Goal: Navigation & Orientation: Understand site structure

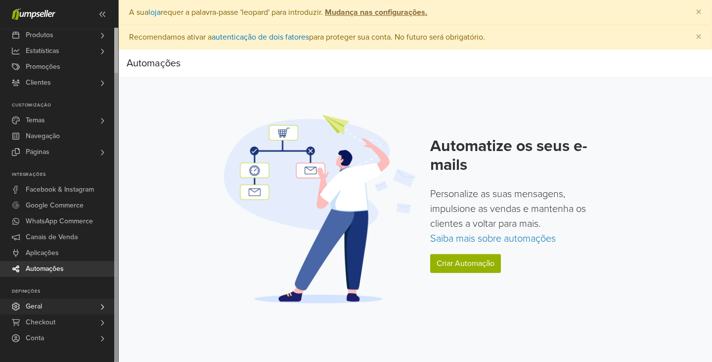
click at [36, 300] on span "Geral" at bounding box center [34, 306] width 16 height 16
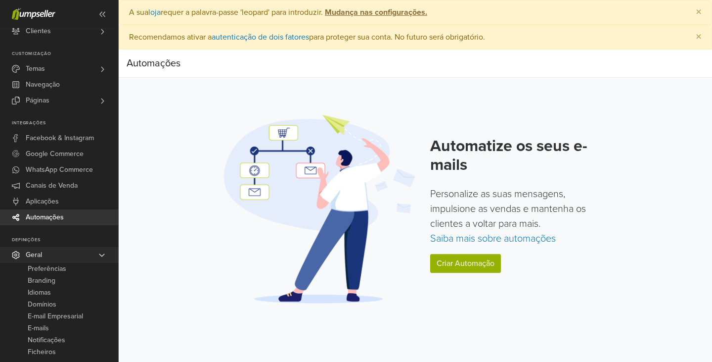
click at [43, 251] on link "Geral" at bounding box center [59, 255] width 118 height 16
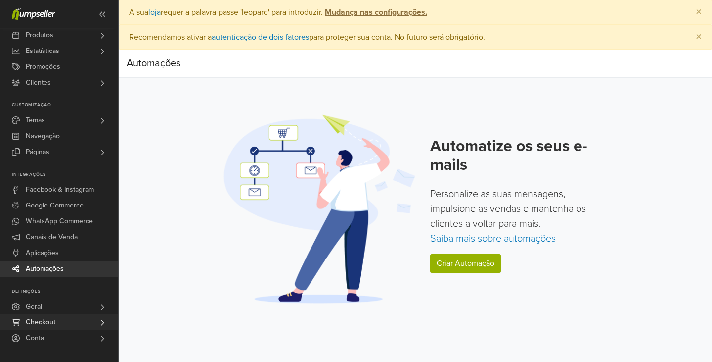
click at [49, 322] on span "Checkout" at bounding box center [41, 322] width 30 height 16
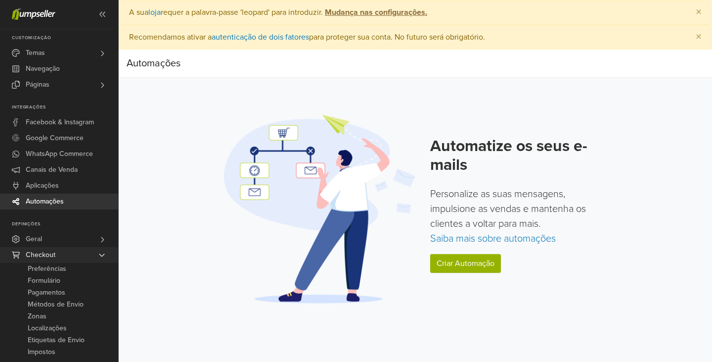
click at [45, 254] on span "Checkout" at bounding box center [41, 255] width 30 height 16
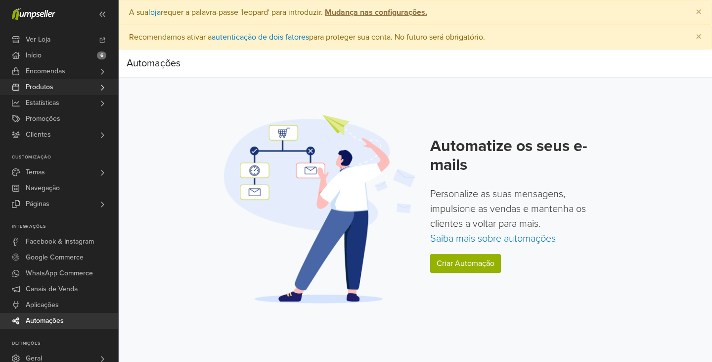
click at [47, 86] on span "Produtos" at bounding box center [40, 87] width 28 height 16
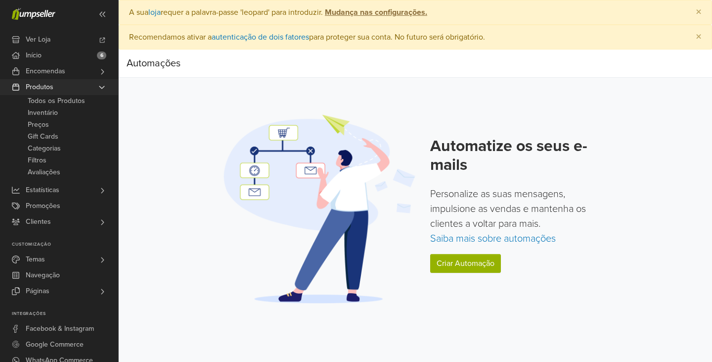
click at [47, 86] on span "Produtos" at bounding box center [40, 87] width 28 height 16
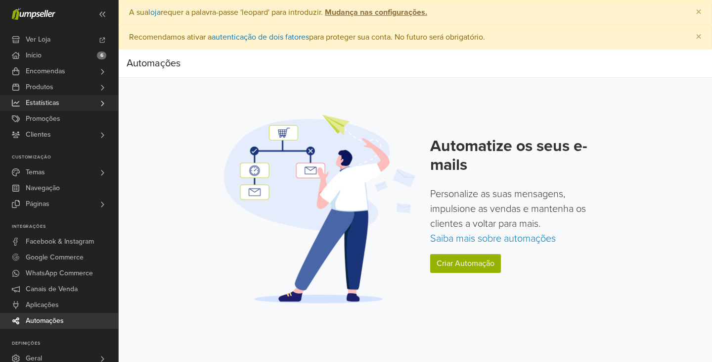
click at [43, 100] on span "Estatísticas" at bounding box center [43, 103] width 34 height 16
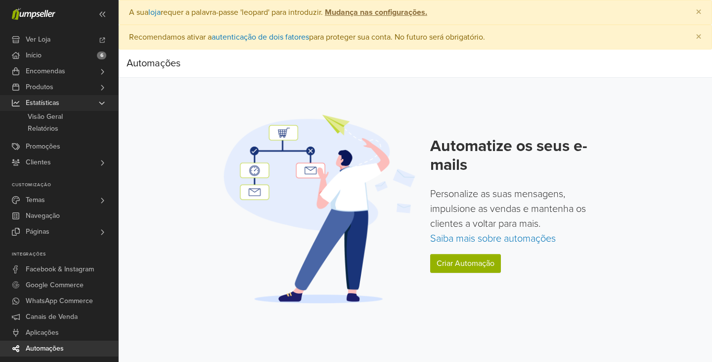
click at [43, 100] on span "Estatísticas" at bounding box center [43, 103] width 34 height 16
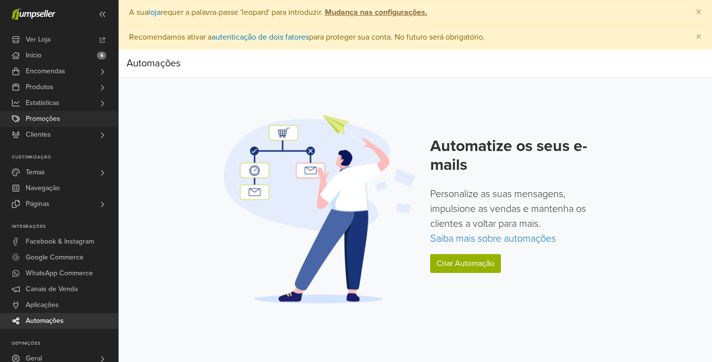
click at [41, 121] on span "Promoções" at bounding box center [43, 119] width 35 height 16
